Goal: Task Accomplishment & Management: Complete application form

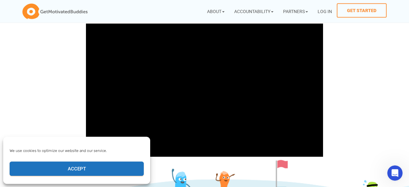
scroll to position [174, 0]
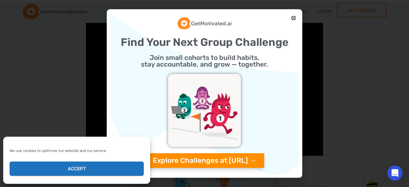
click at [294, 19] on icon "Close" at bounding box center [293, 18] width 5 height 5
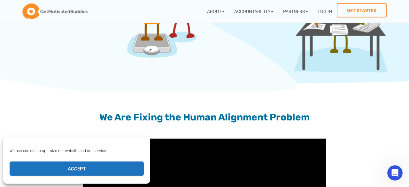
scroll to position [428, 0]
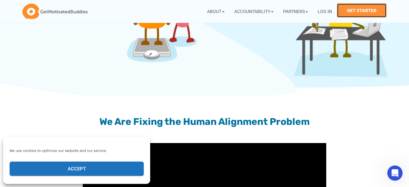
click at [356, 7] on link "Get Started" at bounding box center [362, 10] width 50 height 14
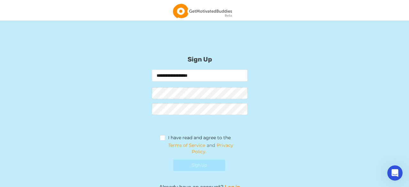
type input "**********"
click at [294, 74] on form "**********" at bounding box center [199, 123] width 252 height 106
click at [288, 89] on form "**********" at bounding box center [199, 123] width 252 height 106
click at [276, 104] on form "**********" at bounding box center [199, 123] width 252 height 106
click at [162, 139] on label "I have read and agree to the" at bounding box center [195, 138] width 71 height 7
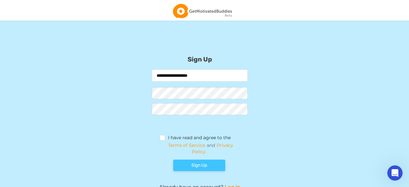
click at [202, 165] on button "Sign Up" at bounding box center [199, 165] width 52 height 11
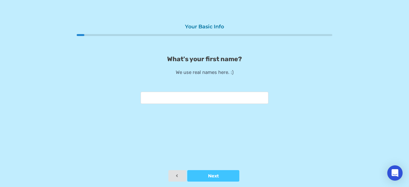
click at [216, 99] on input "text" at bounding box center [205, 98] width 128 height 12
type input "***"
click at [219, 174] on button "Next" at bounding box center [213, 176] width 52 height 11
type input "*"
click at [214, 175] on icon at bounding box center [212, 176] width 5 height 4
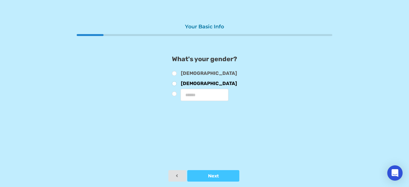
click at [179, 82] on label "[DEMOGRAPHIC_DATA]" at bounding box center [204, 84] width 65 height 7
click at [217, 176] on div at bounding box center [213, 176] width 52 height 4
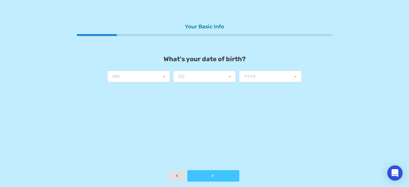
click at [217, 176] on div at bounding box center [213, 176] width 52 height 4
click at [164, 78] on icon at bounding box center [164, 77] width 10 height 12
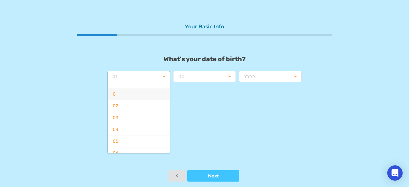
click at [160, 97] on div "01" at bounding box center [139, 94] width 62 height 12
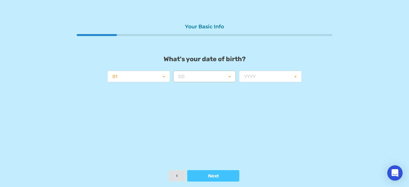
click at [231, 77] on icon at bounding box center [230, 77] width 10 height 12
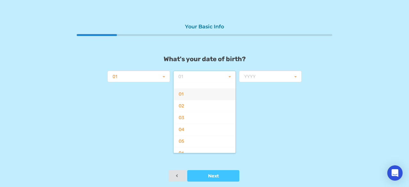
click at [228, 94] on div "01" at bounding box center [204, 94] width 62 height 12
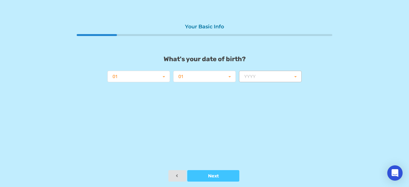
click at [296, 77] on icon at bounding box center [296, 77] width 10 height 12
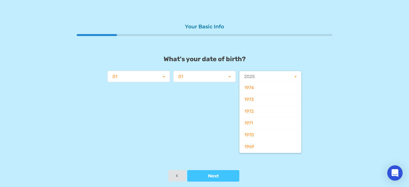
scroll to position [612, 0]
click at [258, 126] on div "1970" at bounding box center [270, 132] width 62 height 12
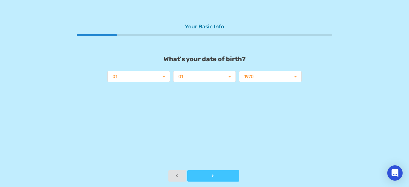
click at [213, 177] on icon at bounding box center [212, 176] width 5 height 4
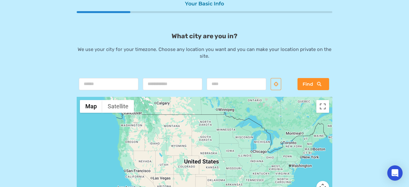
scroll to position [23, 0]
click at [236, 86] on input "text" at bounding box center [236, 84] width 59 height 12
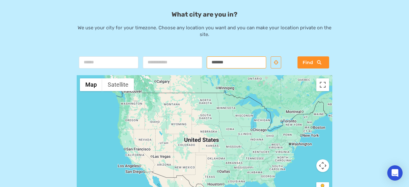
scroll to position [47, 0]
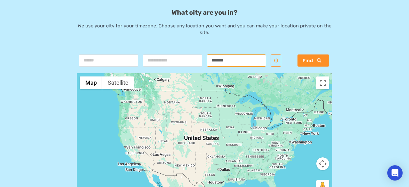
type input "*******"
click at [282, 121] on div at bounding box center [205, 137] width 256 height 128
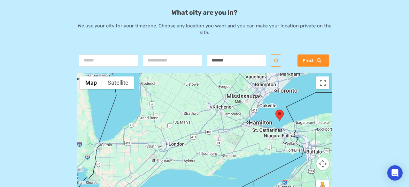
click at [276, 93] on div at bounding box center [205, 137] width 256 height 128
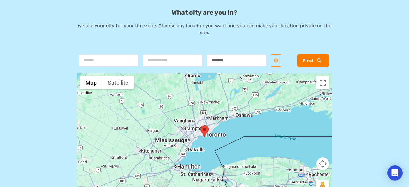
click at [309, 59] on span "Find" at bounding box center [307, 61] width 11 height 6
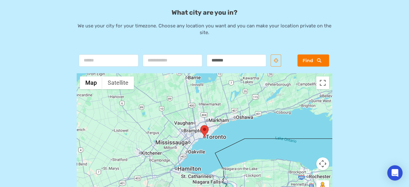
scroll to position [98, 0]
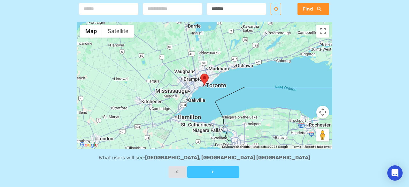
click at [209, 173] on div at bounding box center [213, 172] width 52 height 4
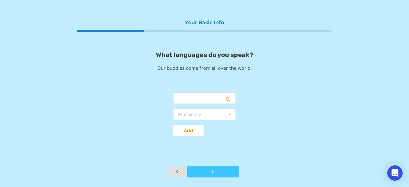
scroll to position [4, 0]
click at [200, 98] on input "text" at bounding box center [205, 98] width 62 height 11
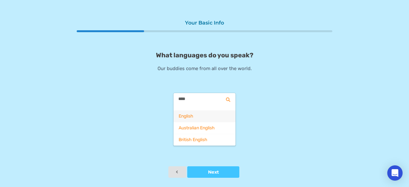
type input "****"
click at [186, 116] on span "English" at bounding box center [186, 116] width 15 height 5
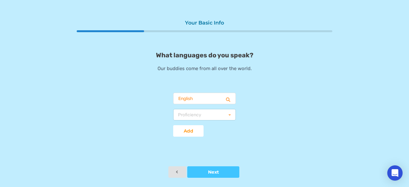
click at [228, 117] on icon at bounding box center [230, 116] width 10 height 12
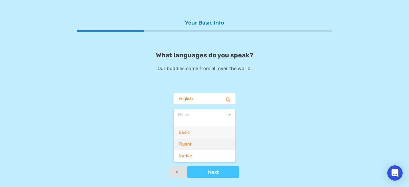
click at [220, 149] on div "Fluent" at bounding box center [204, 145] width 62 height 12
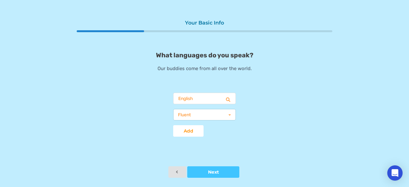
click at [227, 113] on icon at bounding box center [230, 116] width 10 height 12
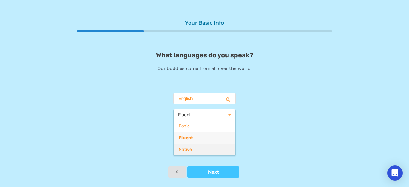
click at [220, 149] on div "Native" at bounding box center [204, 150] width 62 height 12
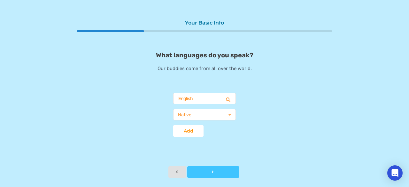
click at [218, 170] on div at bounding box center [213, 172] width 52 height 4
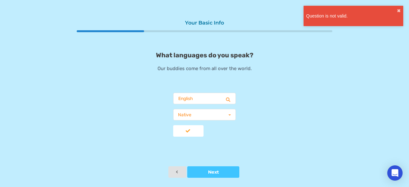
click at [191, 127] on button "Add" at bounding box center [188, 131] width 30 height 11
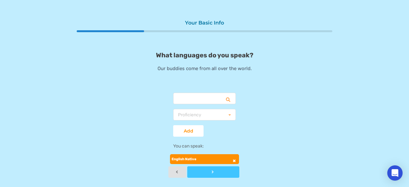
click at [214, 172] on icon at bounding box center [212, 172] width 5 height 4
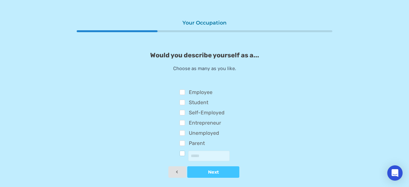
click at [184, 154] on label at bounding box center [185, 154] width 10 height 7
click at [210, 171] on icon at bounding box center [212, 172] width 5 height 4
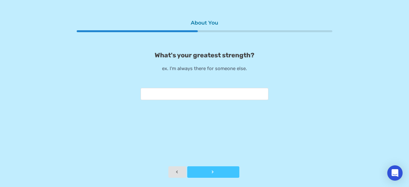
click at [212, 170] on button "Next" at bounding box center [213, 172] width 52 height 11
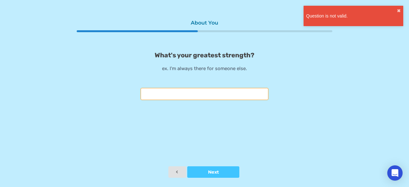
click at [191, 93] on input "text" at bounding box center [205, 94] width 128 height 12
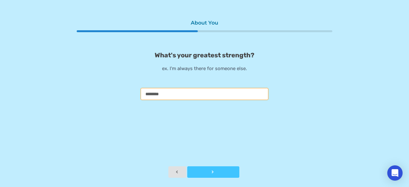
type input "********"
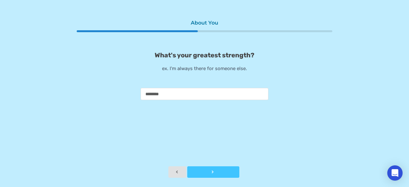
click at [208, 172] on div at bounding box center [213, 172] width 52 height 4
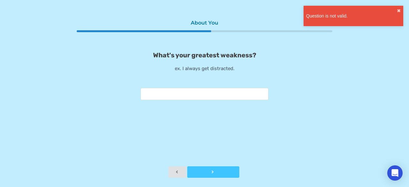
scroll to position [0, 0]
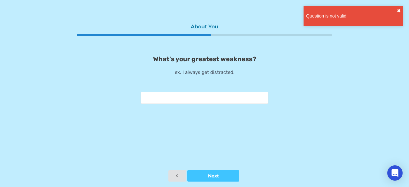
click at [400, 9] on button "✖" at bounding box center [399, 10] width 4 height 5
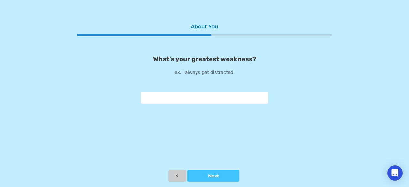
click at [177, 173] on button at bounding box center [177, 176] width 18 height 11
type input "*"
type input "*******"
click at [217, 177] on div at bounding box center [213, 176] width 52 height 4
type input "**********"
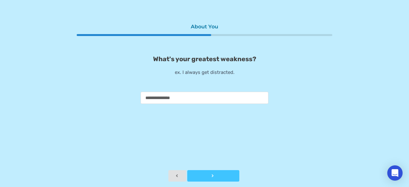
click at [217, 175] on div at bounding box center [213, 176] width 52 height 4
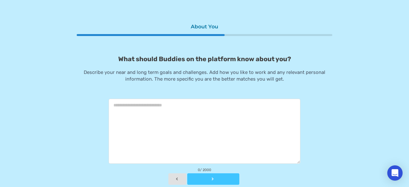
click at [217, 175] on button "Next" at bounding box center [213, 179] width 52 height 11
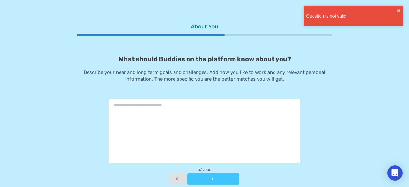
click at [217, 175] on button "Next" at bounding box center [213, 179] width 52 height 11
